Goal: Information Seeking & Learning: Learn about a topic

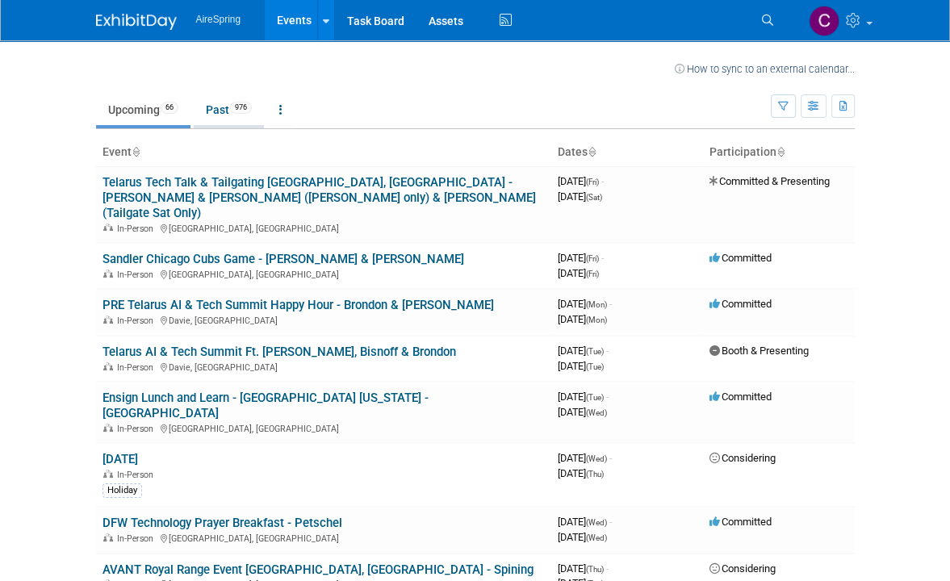
click at [222, 105] on link "Past 976" at bounding box center [229, 109] width 70 height 31
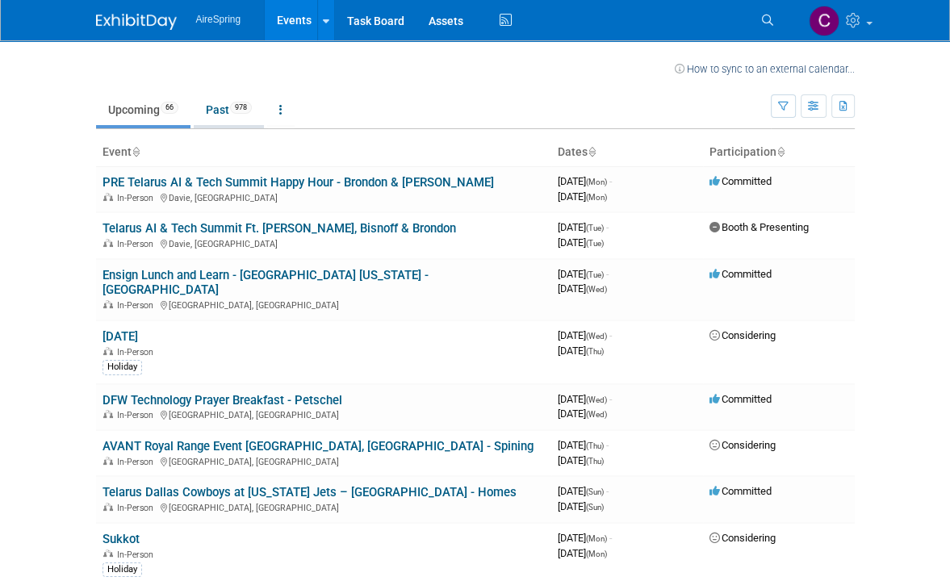
click at [214, 105] on link "Past 978" at bounding box center [229, 109] width 70 height 31
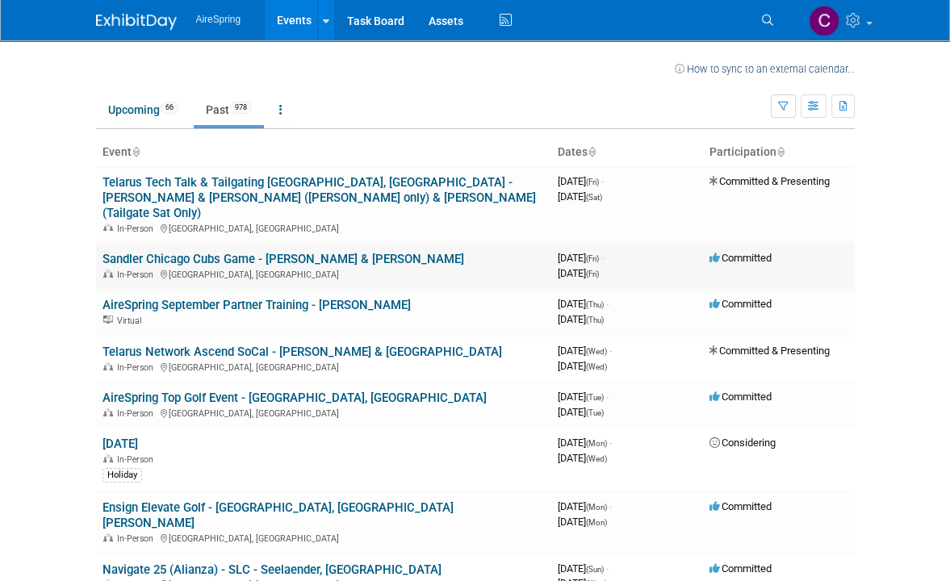
click at [237, 252] on link "Sandler Chicago Cubs Game - [PERSON_NAME] & [PERSON_NAME]" at bounding box center [284, 259] width 362 height 15
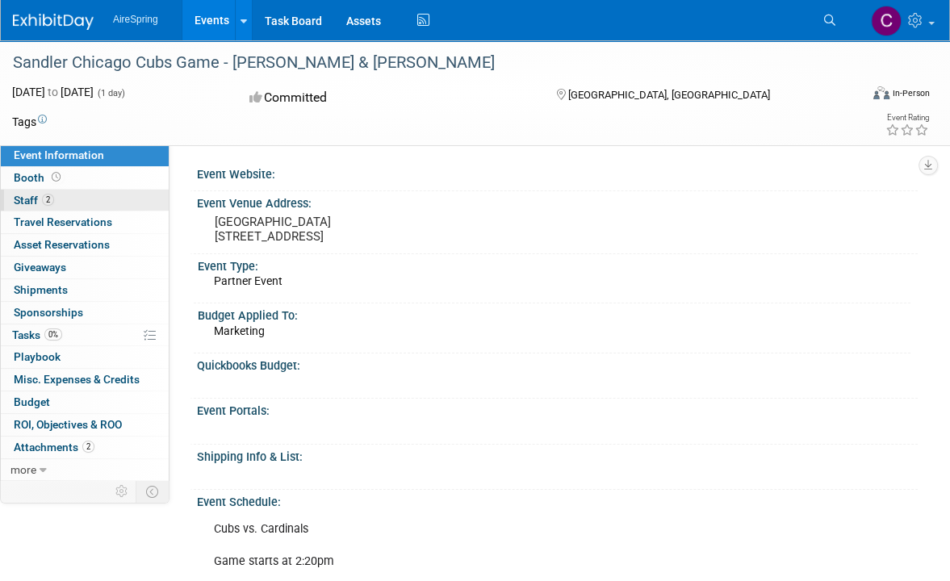
click at [39, 199] on span "Staff 2" at bounding box center [34, 200] width 40 height 13
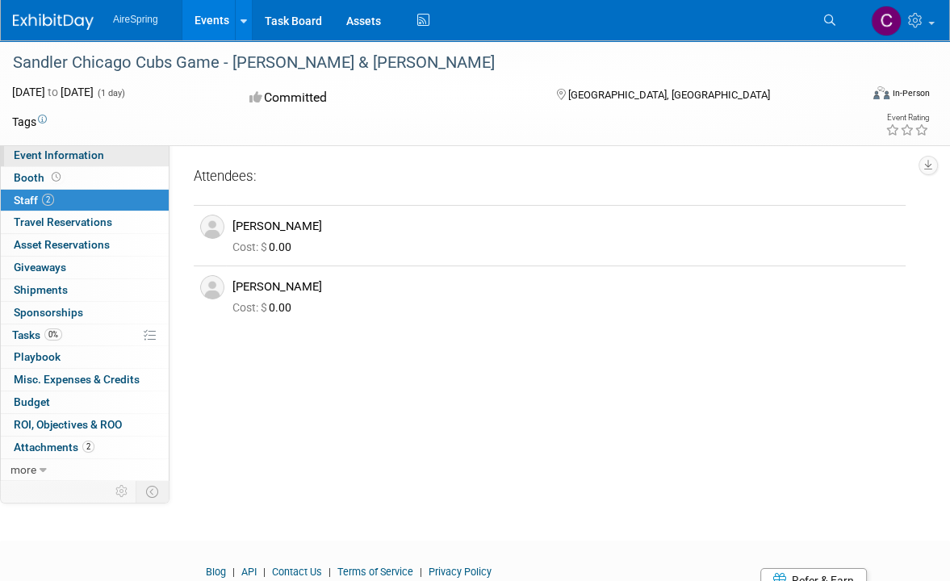
click at [32, 154] on span "Event Information" at bounding box center [59, 155] width 90 height 13
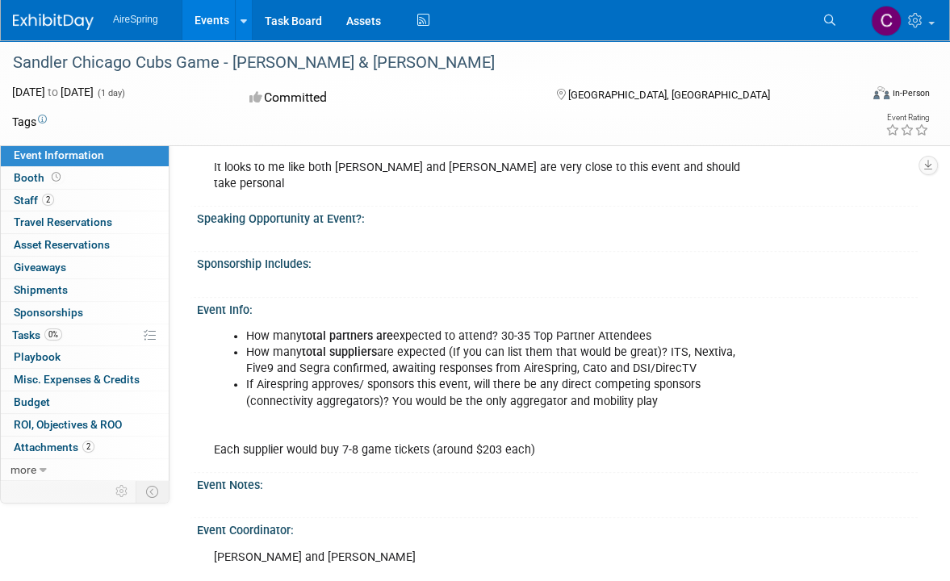
scroll to position [565, 0]
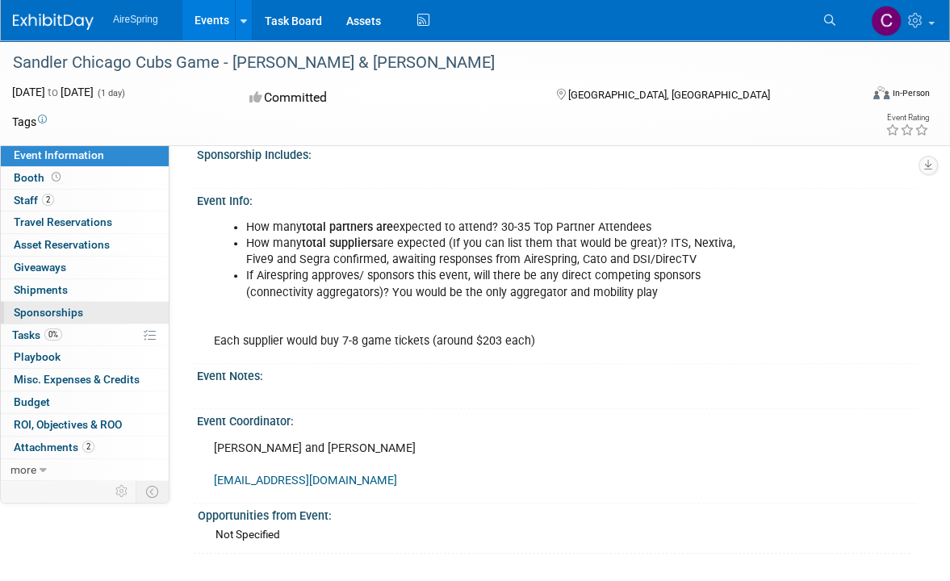
click at [73, 314] on span "Sponsorships 0" at bounding box center [48, 312] width 69 height 13
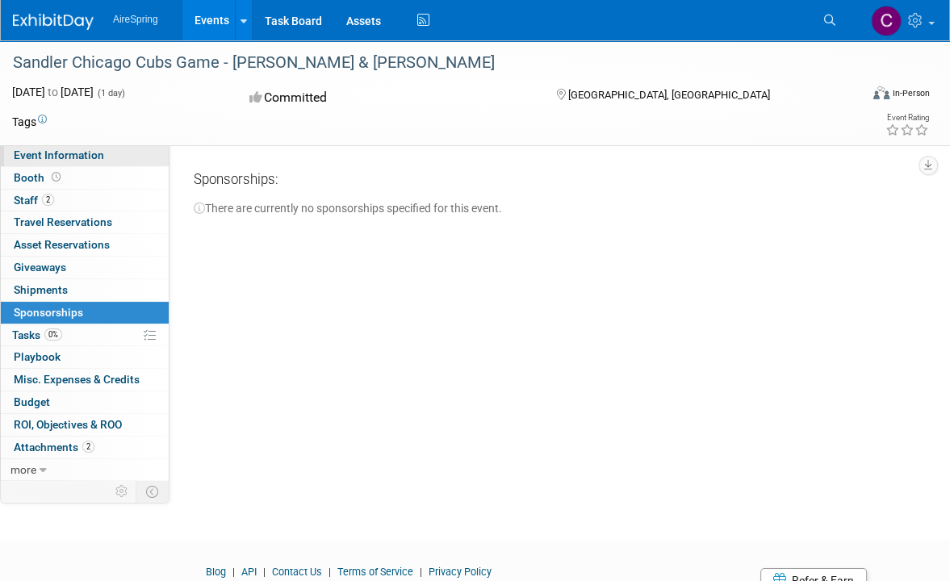
click at [78, 151] on span "Event Information" at bounding box center [59, 155] width 90 height 13
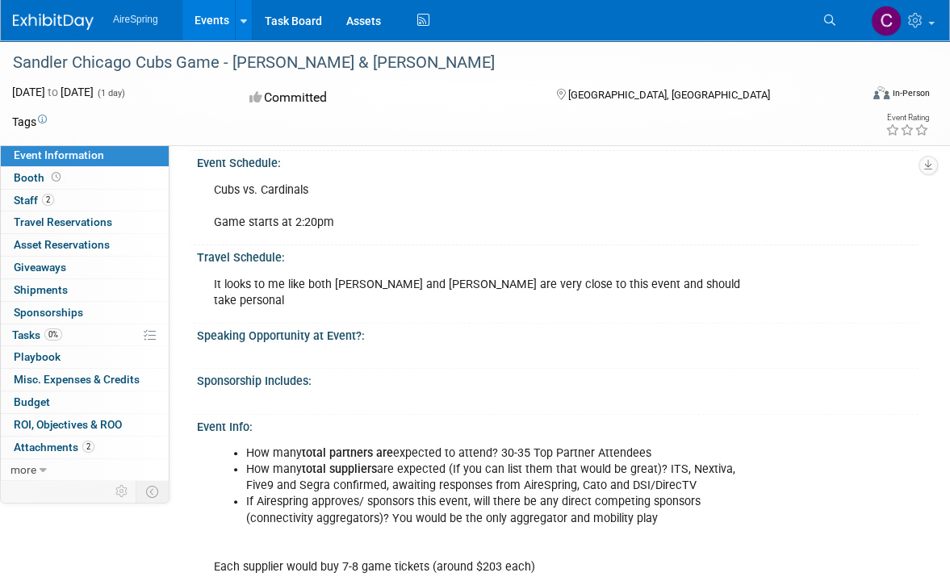
scroll to position [404, 0]
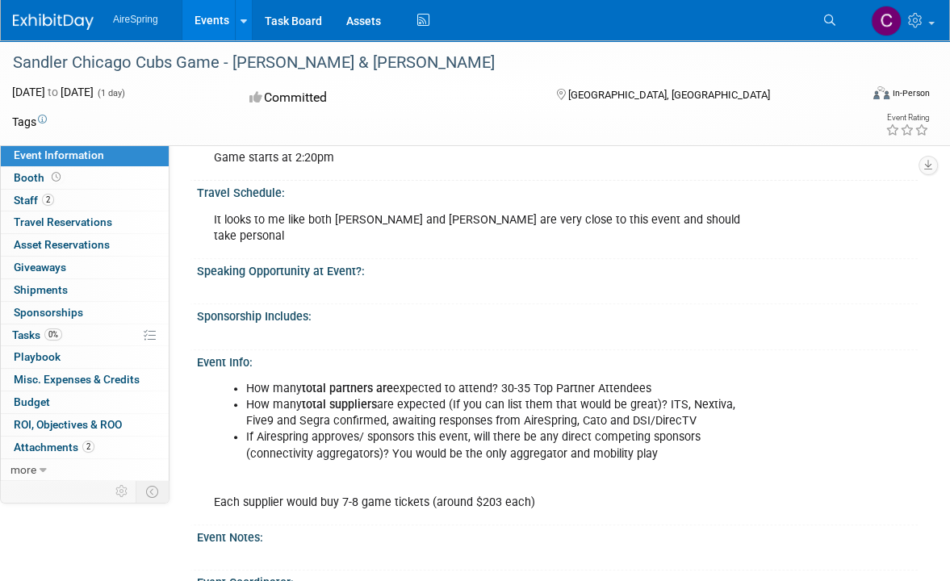
click at [90, 159] on span "Event Information" at bounding box center [59, 155] width 90 height 13
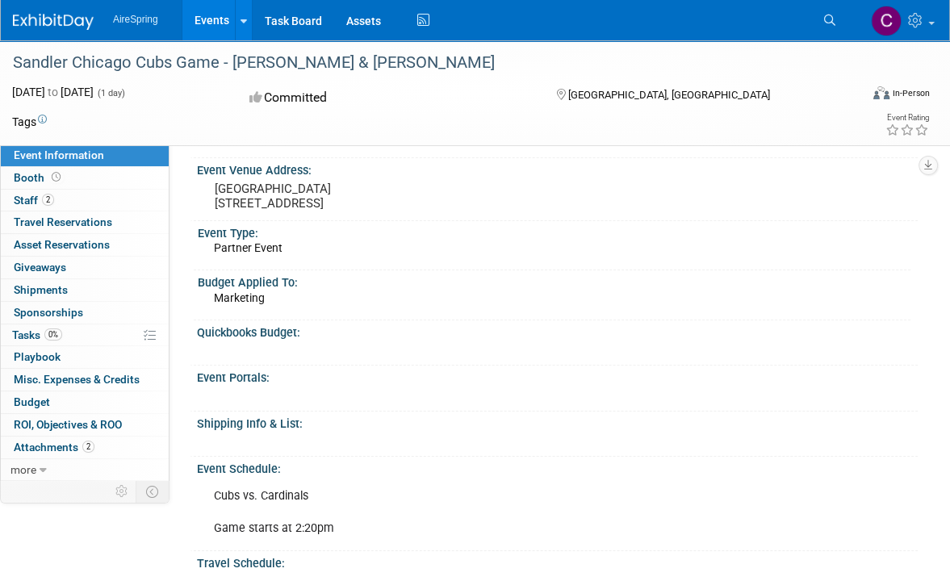
scroll to position [0, 0]
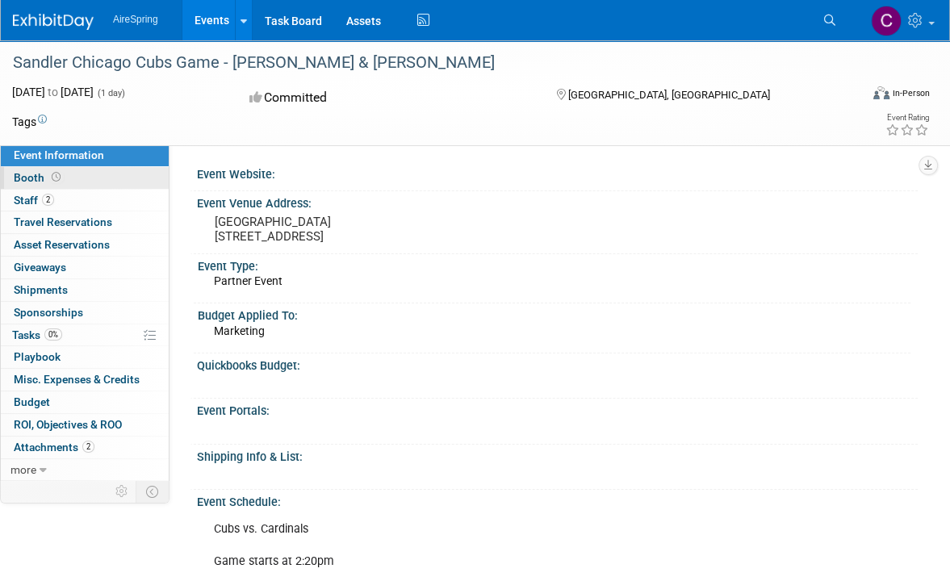
click at [17, 178] on span "Booth" at bounding box center [39, 177] width 50 height 13
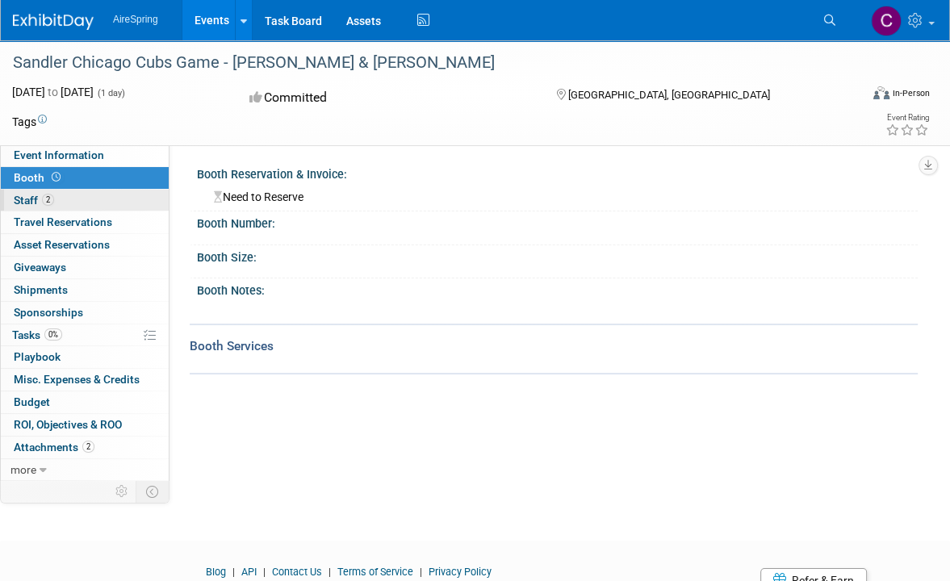
click at [31, 195] on span "Staff 2" at bounding box center [34, 200] width 40 height 13
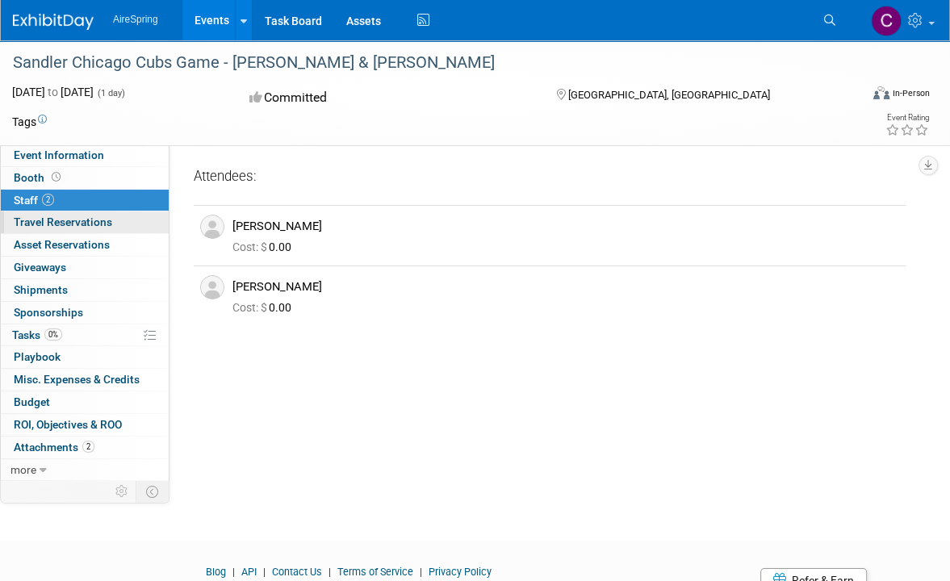
click at [33, 221] on span "Travel Reservations 0" at bounding box center [63, 222] width 98 height 13
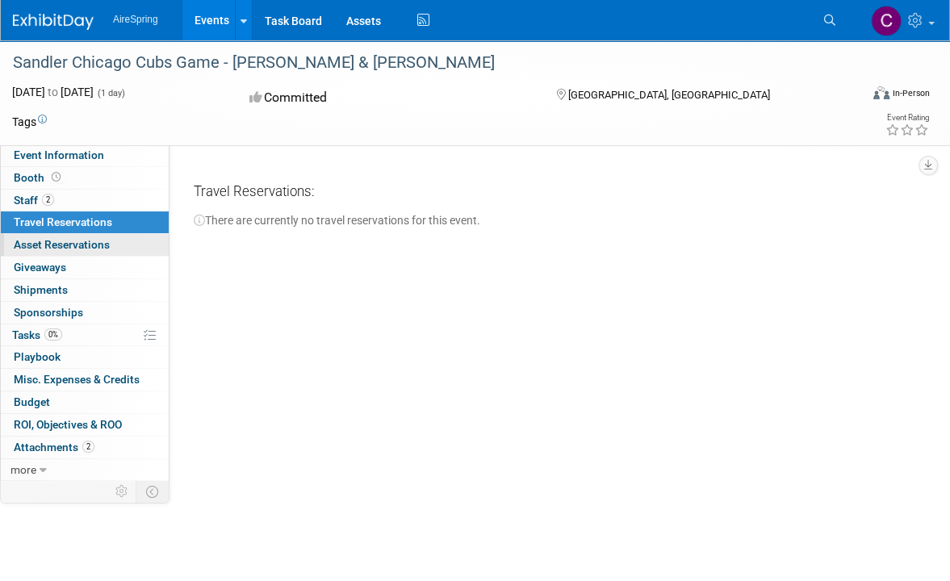
click at [42, 248] on span "Asset Reservations 0" at bounding box center [62, 244] width 96 height 13
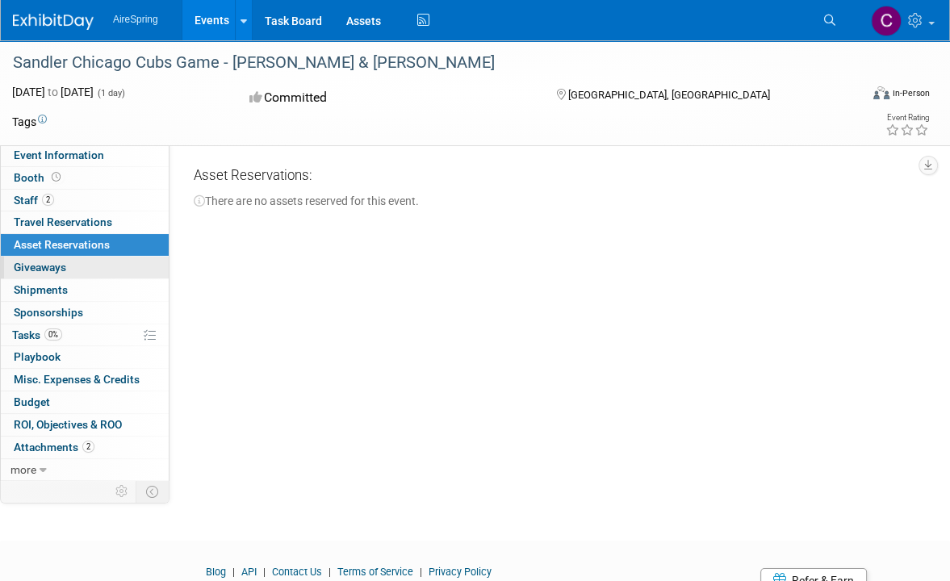
click at [47, 267] on span "Giveaways 0" at bounding box center [40, 267] width 52 height 13
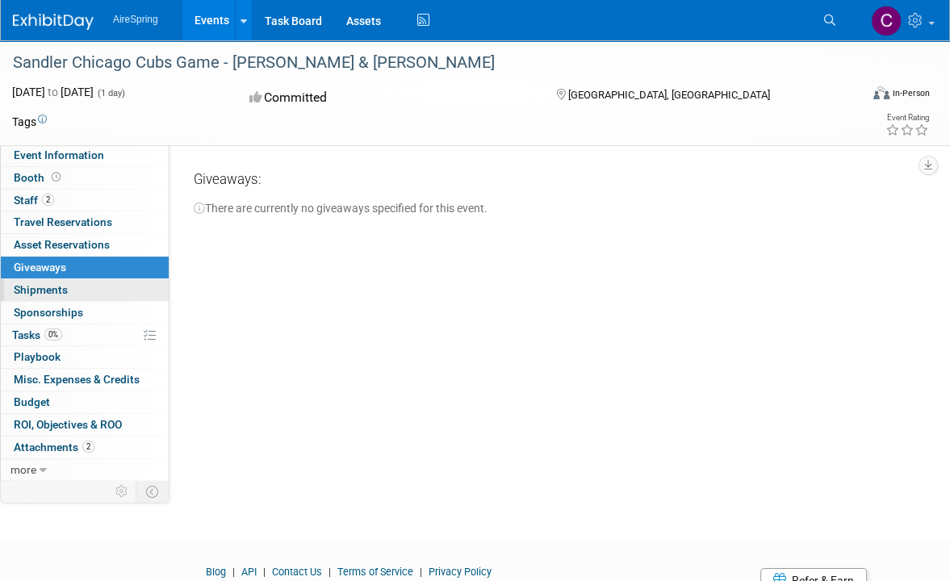
click at [61, 294] on span "Shipments 0" at bounding box center [41, 289] width 54 height 13
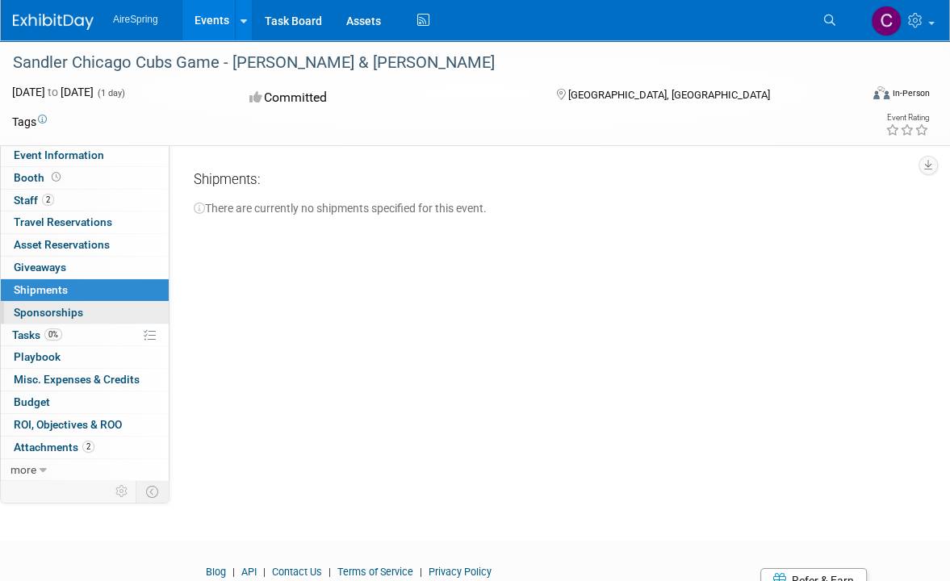
click at [55, 307] on span "Sponsorships 0" at bounding box center [48, 312] width 69 height 13
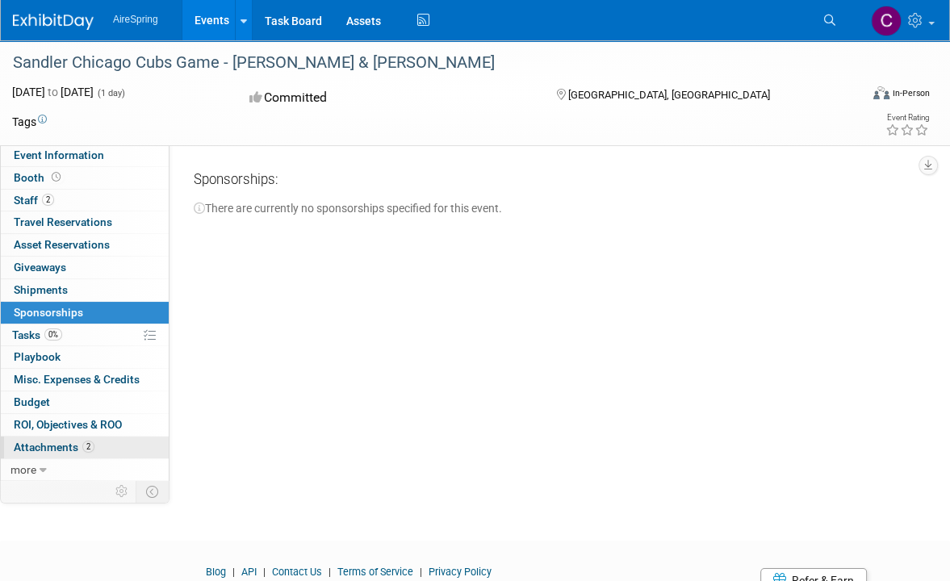
click at [61, 446] on span "Attachments 2" at bounding box center [54, 447] width 81 height 13
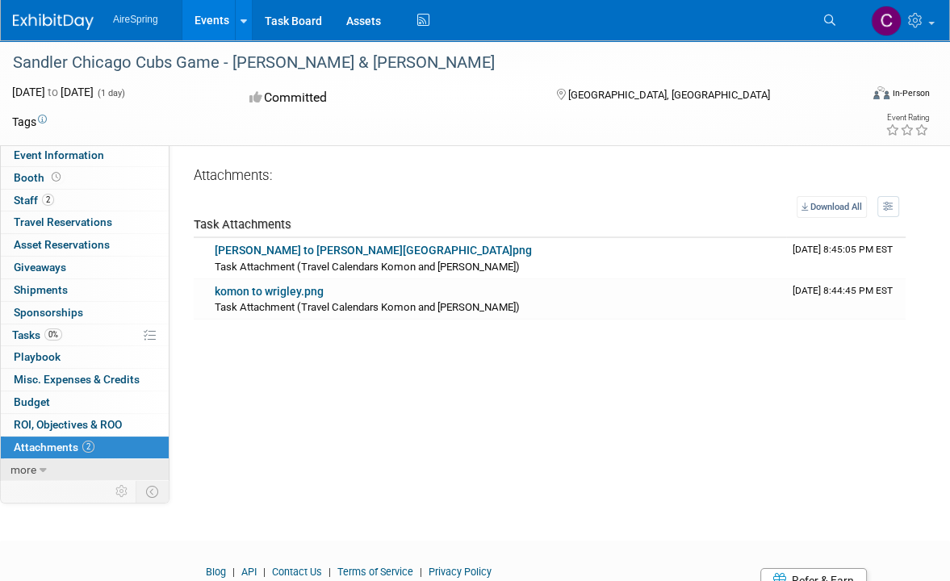
click at [33, 466] on span "more" at bounding box center [23, 469] width 26 height 13
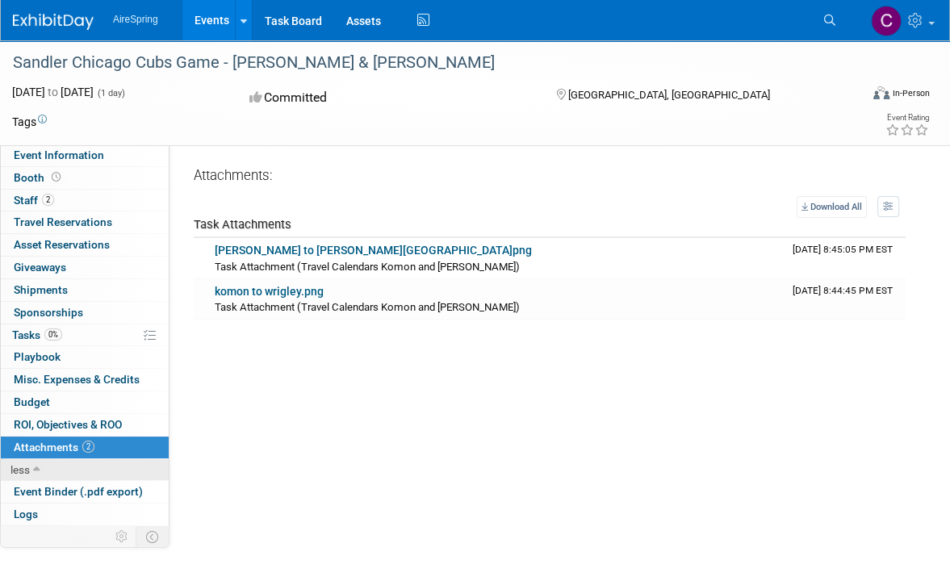
drag, startPoint x: 31, startPoint y: 489, endPoint x: 165, endPoint y: 471, distance: 134.5
click at [32, 488] on span "Event Binder (.pdf export)" at bounding box center [78, 491] width 129 height 13
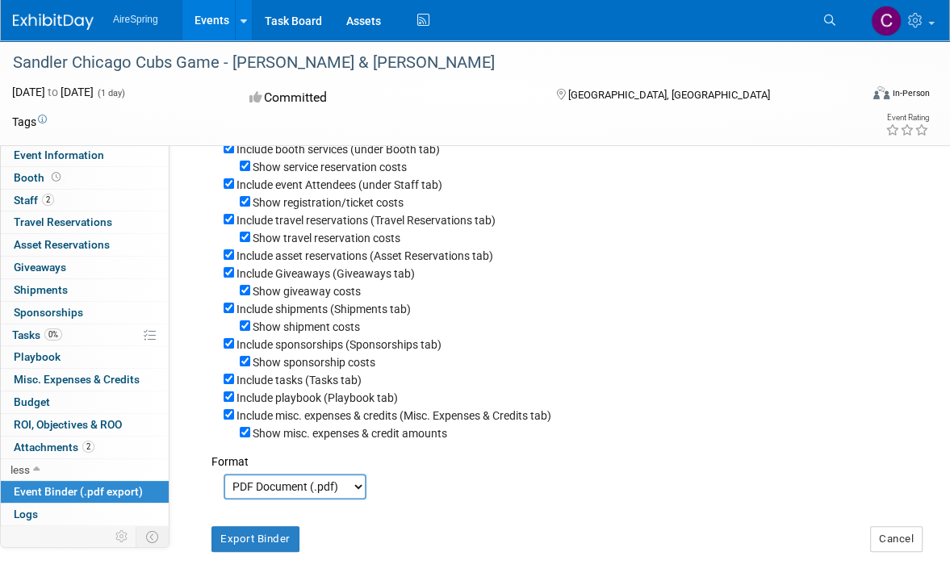
scroll to position [161, 0]
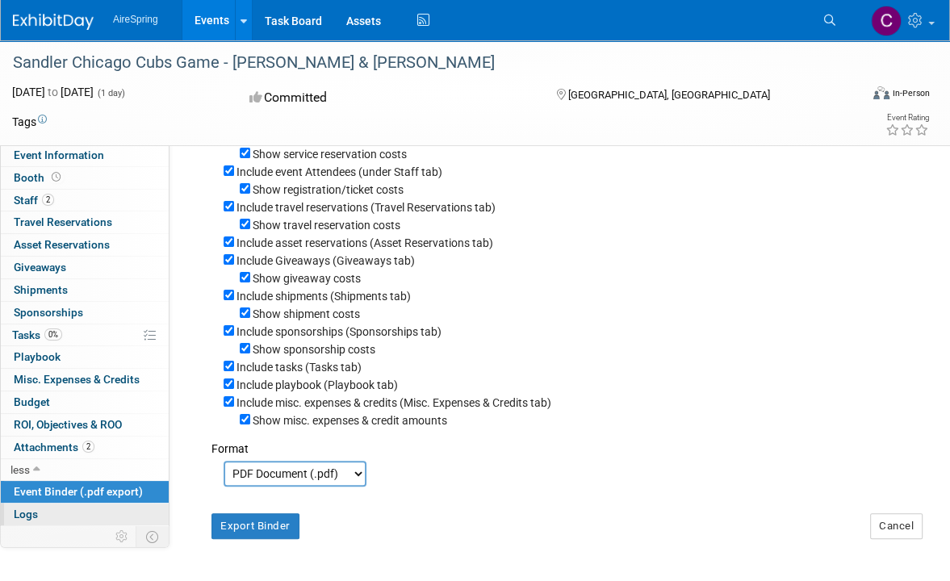
click at [36, 511] on span "Logs" at bounding box center [26, 514] width 24 height 13
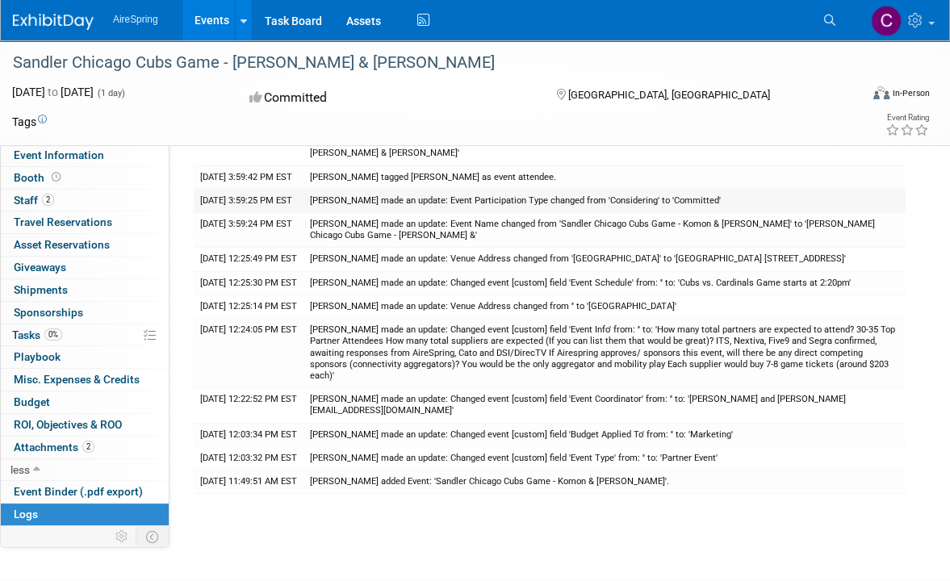
scroll to position [323, 0]
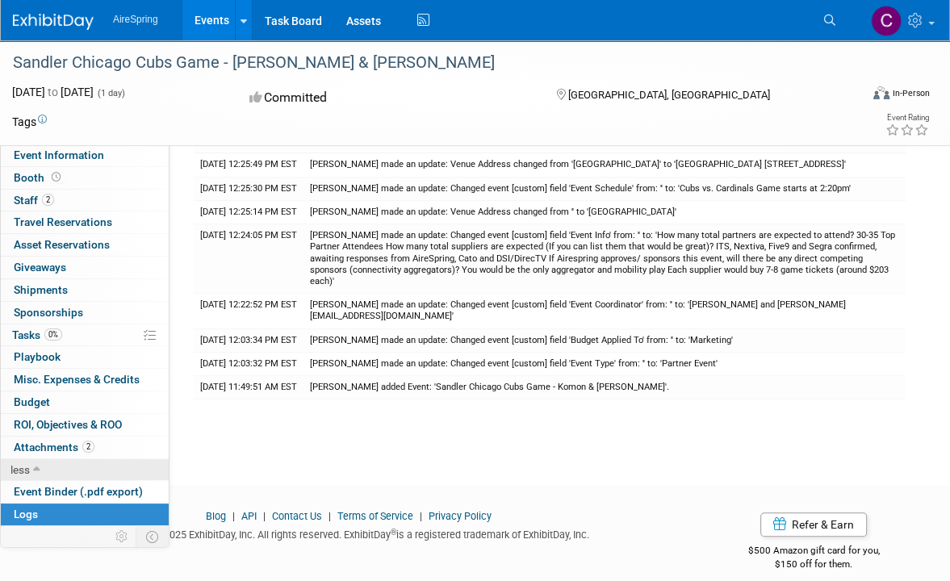
drag, startPoint x: 58, startPoint y: 491, endPoint x: 139, endPoint y: 466, distance: 84.5
click at [58, 491] on span "Event Binder (.pdf export)" at bounding box center [78, 491] width 129 height 13
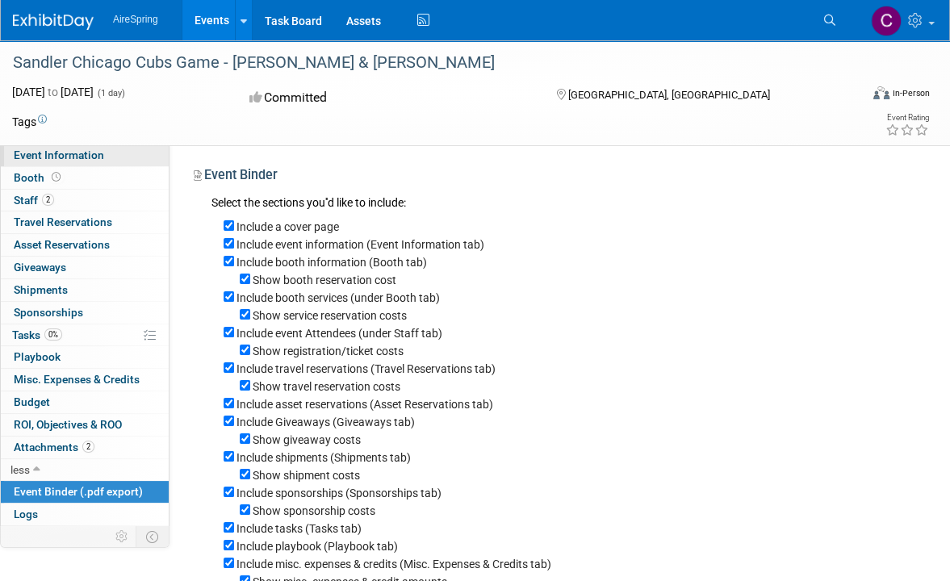
click at [41, 153] on span "Event Information" at bounding box center [59, 155] width 90 height 13
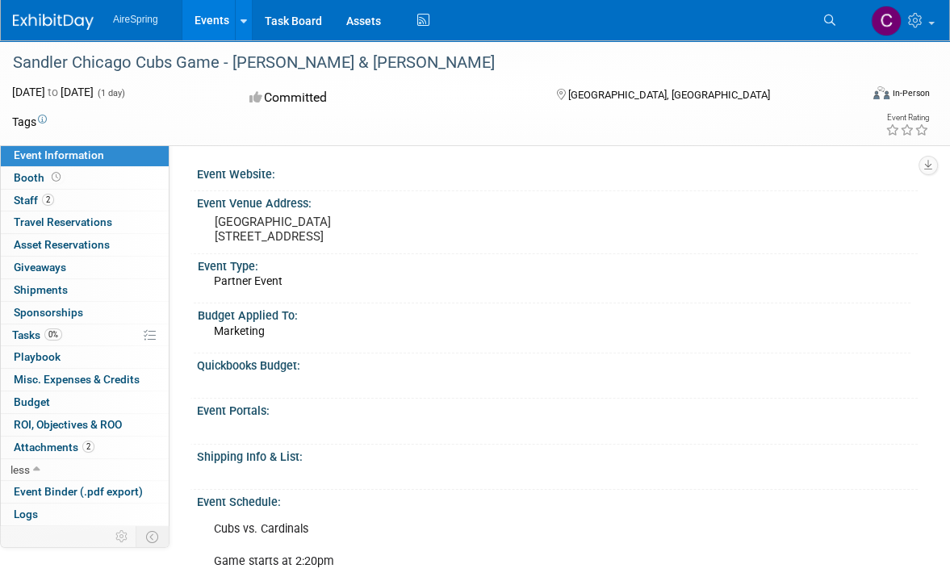
scroll to position [81, 0]
